Goal: Information Seeking & Learning: Compare options

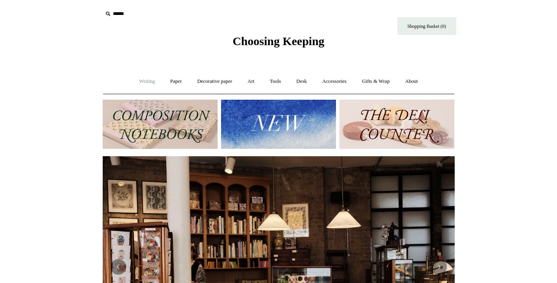
click at [146, 82] on link "Writing +" at bounding box center [147, 81] width 30 height 21
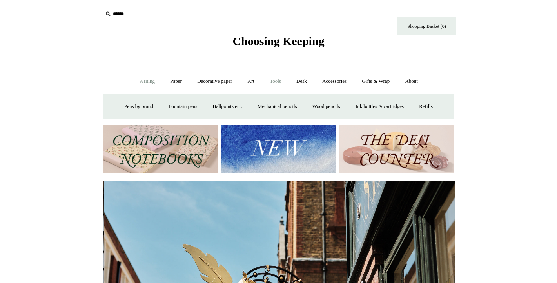
scroll to position [0, 352]
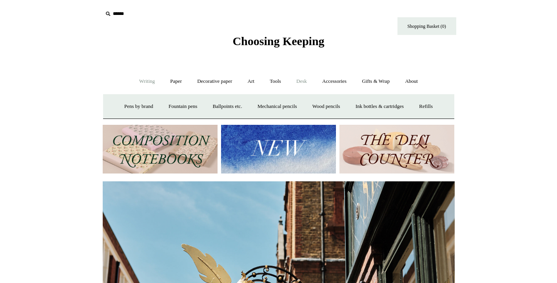
click at [303, 82] on link "Desk +" at bounding box center [301, 81] width 25 height 21
click at [178, 107] on link "Pen pots" at bounding box center [173, 106] width 31 height 21
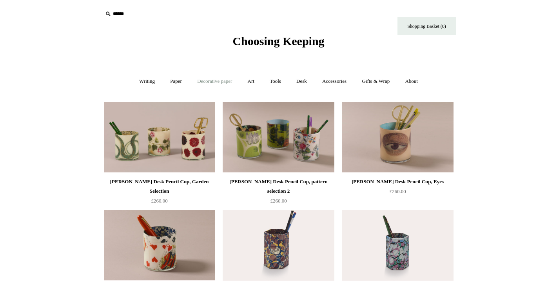
click at [218, 81] on link "Decorative paper +" at bounding box center [214, 81] width 49 height 21
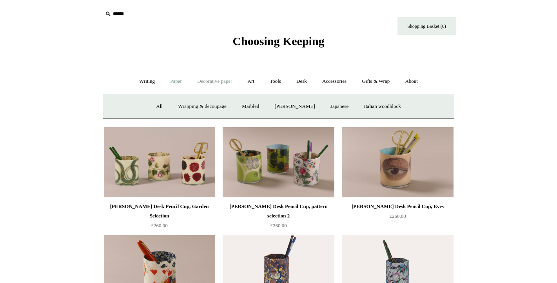
click at [175, 82] on link "Paper +" at bounding box center [176, 81] width 26 height 21
click at [171, 103] on link "Notebooks +" at bounding box center [169, 106] width 36 height 21
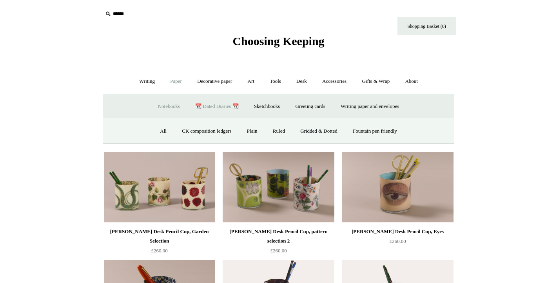
click at [222, 106] on link "📆 Dated Diaries 📆" at bounding box center [216, 106] width 57 height 21
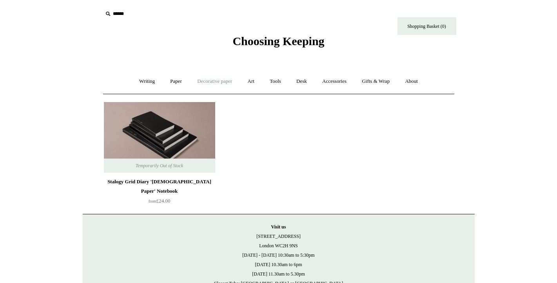
click at [210, 82] on link "Decorative paper +" at bounding box center [214, 81] width 49 height 21
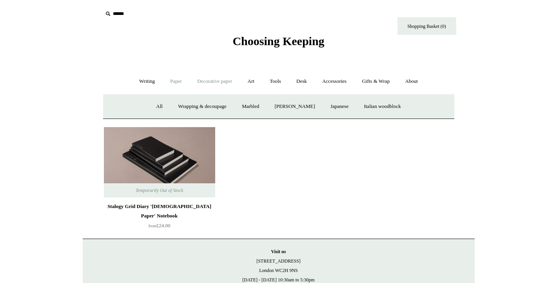
click at [172, 83] on link "Paper +" at bounding box center [176, 81] width 26 height 21
click at [161, 107] on link "Notebooks +" at bounding box center [169, 106] width 36 height 21
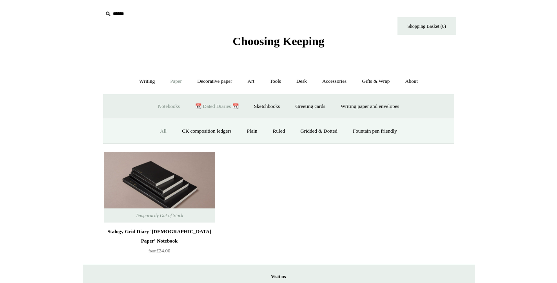
click at [153, 128] on link "All" at bounding box center [163, 131] width 21 height 21
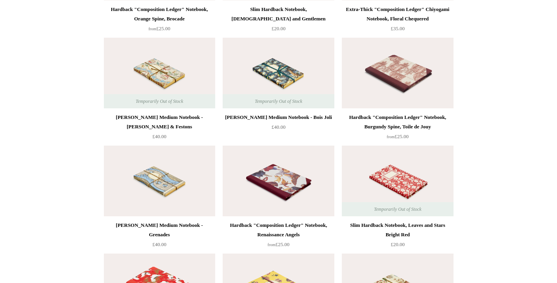
scroll to position [3675, 0]
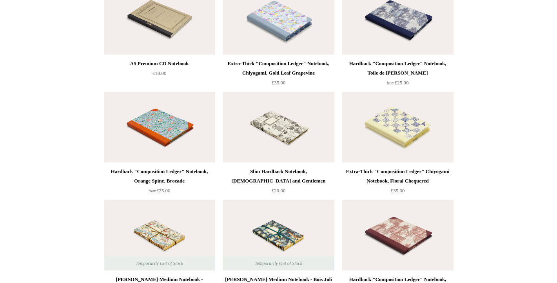
click at [397, 133] on img at bounding box center [397, 127] width 111 height 71
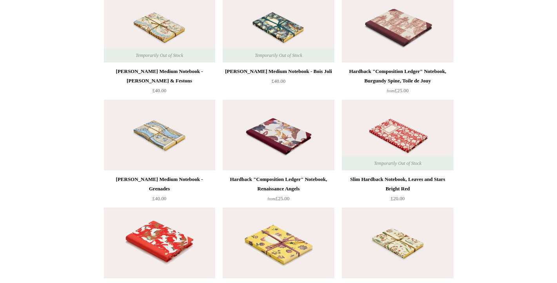
scroll to position [3839, 0]
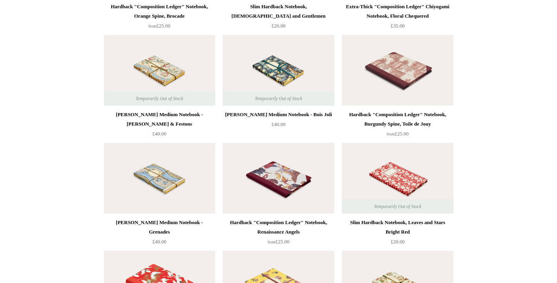
click at [290, 74] on img at bounding box center [278, 70] width 111 height 71
click at [259, 170] on img at bounding box center [278, 178] width 111 height 71
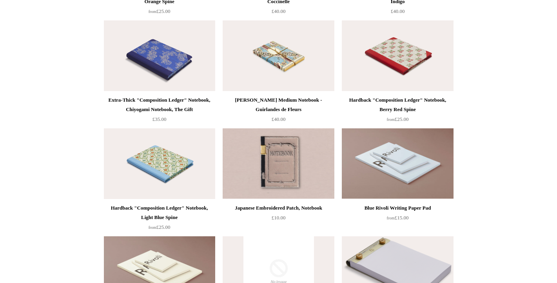
scroll to position [4429, 0]
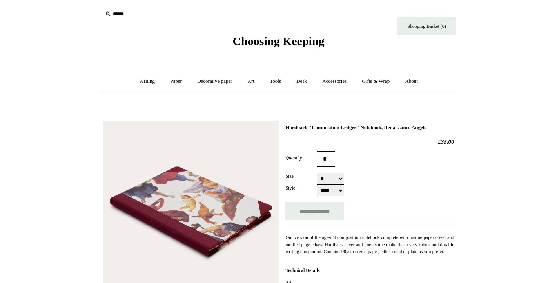
select select "**"
